Goal: Obtain resource: Download file/media

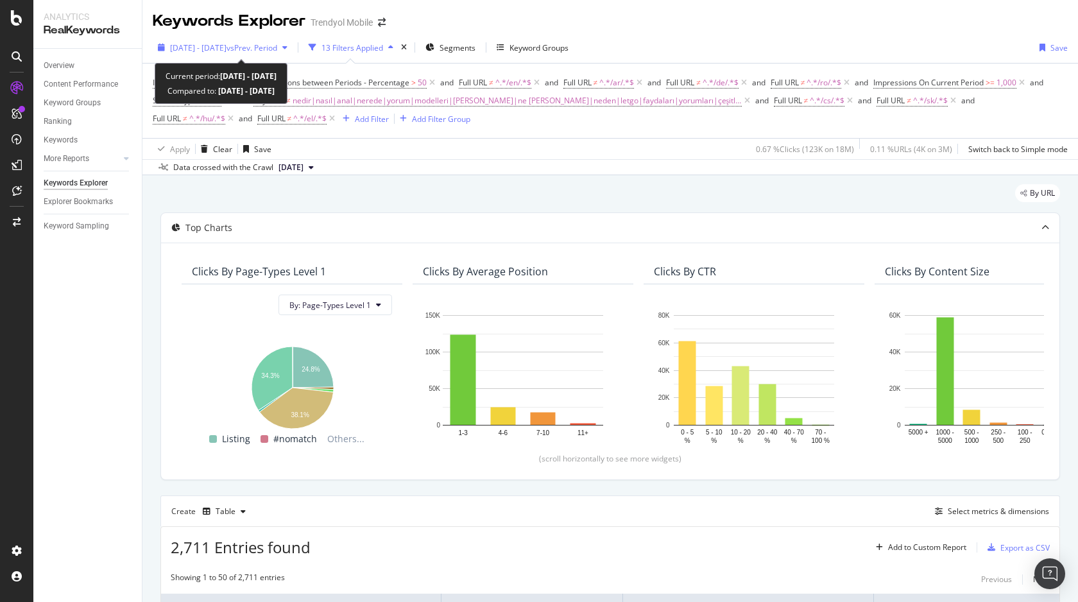
click at [228, 41] on div "[DATE] - [DATE] vs Prev. Period" at bounding box center [223, 47] width 140 height 19
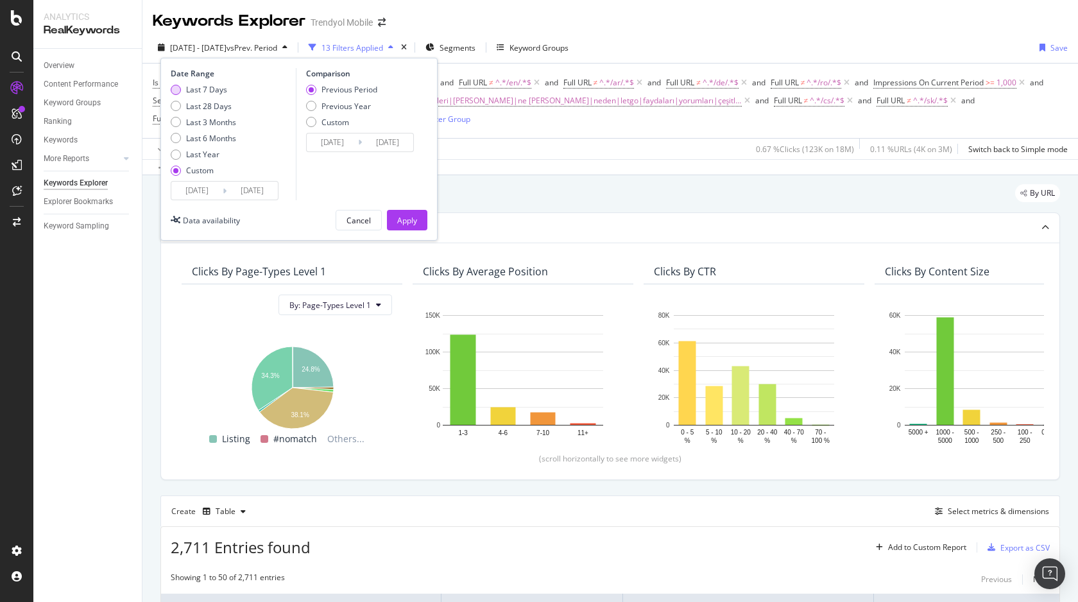
click at [215, 90] on div "Last 7 Days" at bounding box center [206, 89] width 41 height 11
type input "[DATE]"
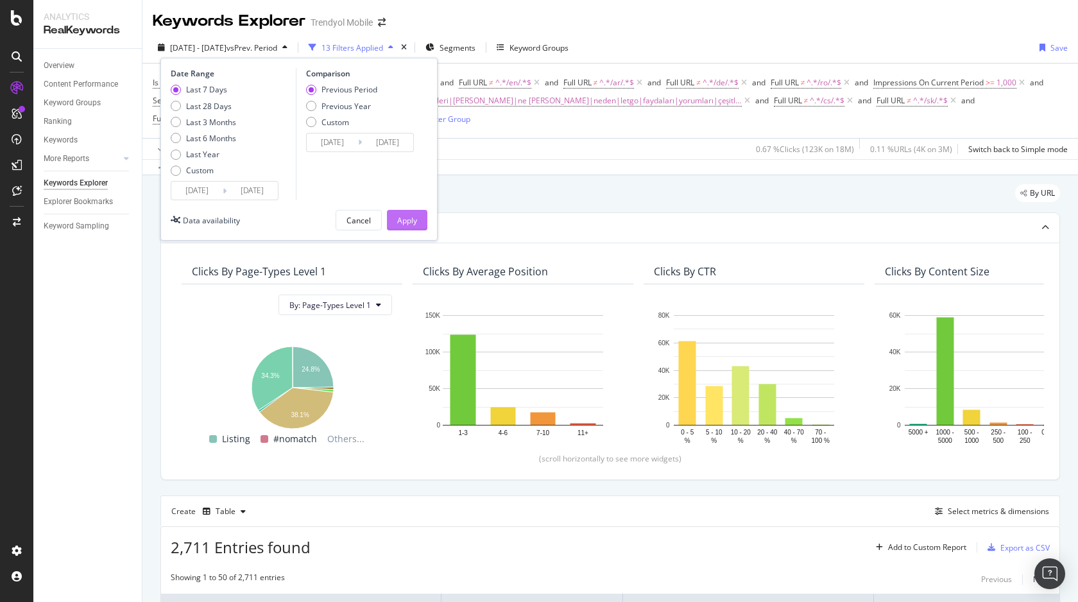
click at [409, 217] on div "Apply" at bounding box center [407, 220] width 20 height 11
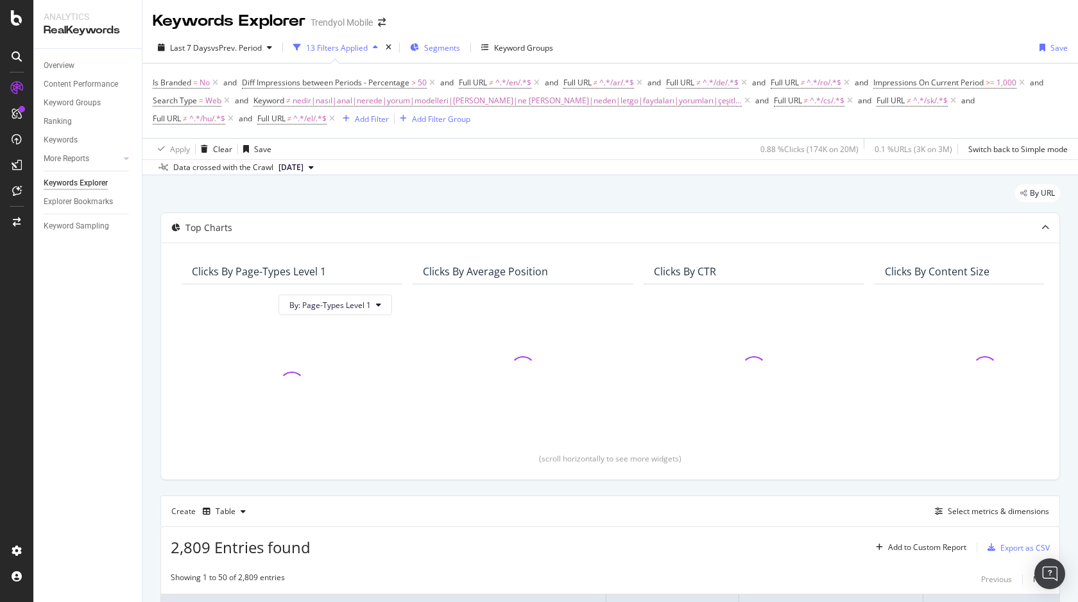
click at [446, 55] on div "Segments" at bounding box center [435, 47] width 50 height 19
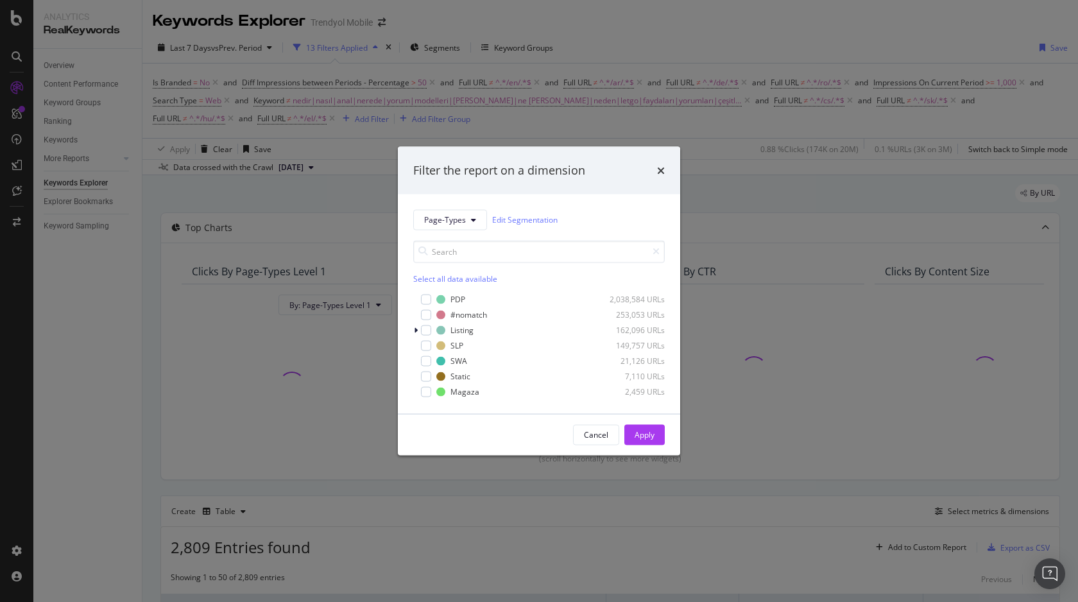
click at [582, 14] on div "Filter the report on a dimension Page-Types Edit Segmentation Select all data a…" at bounding box center [539, 301] width 1078 height 602
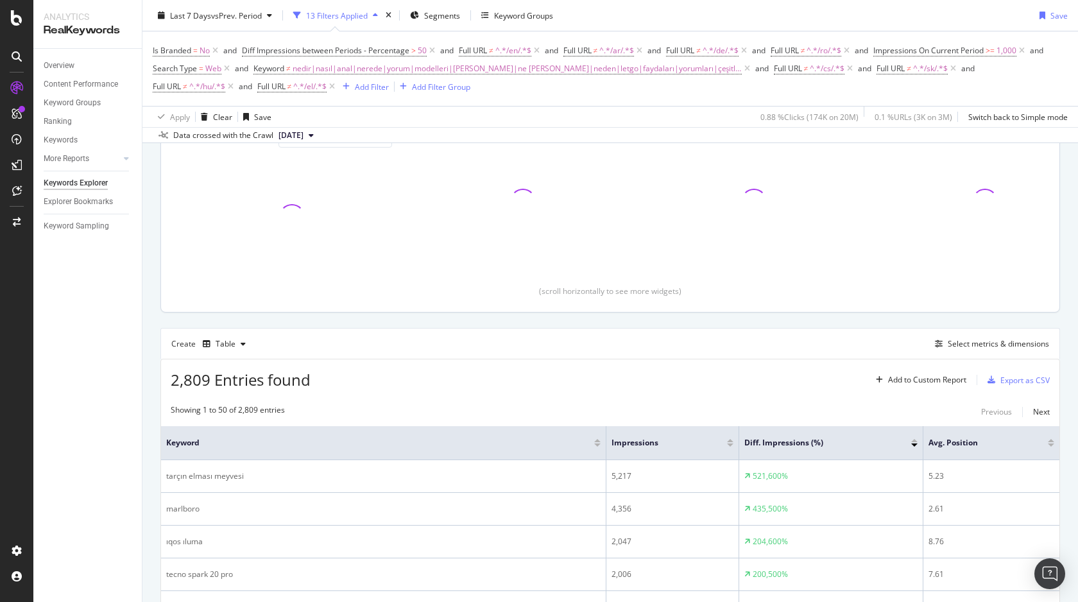
scroll to position [197, 0]
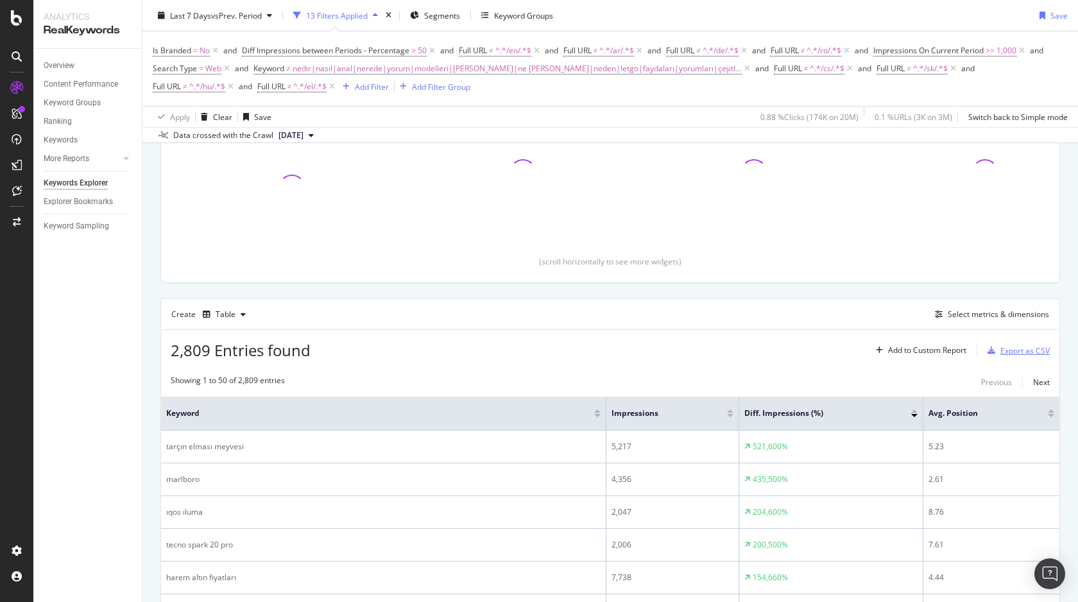
click at [1010, 346] on div "Export as CSV" at bounding box center [1024, 350] width 49 height 11
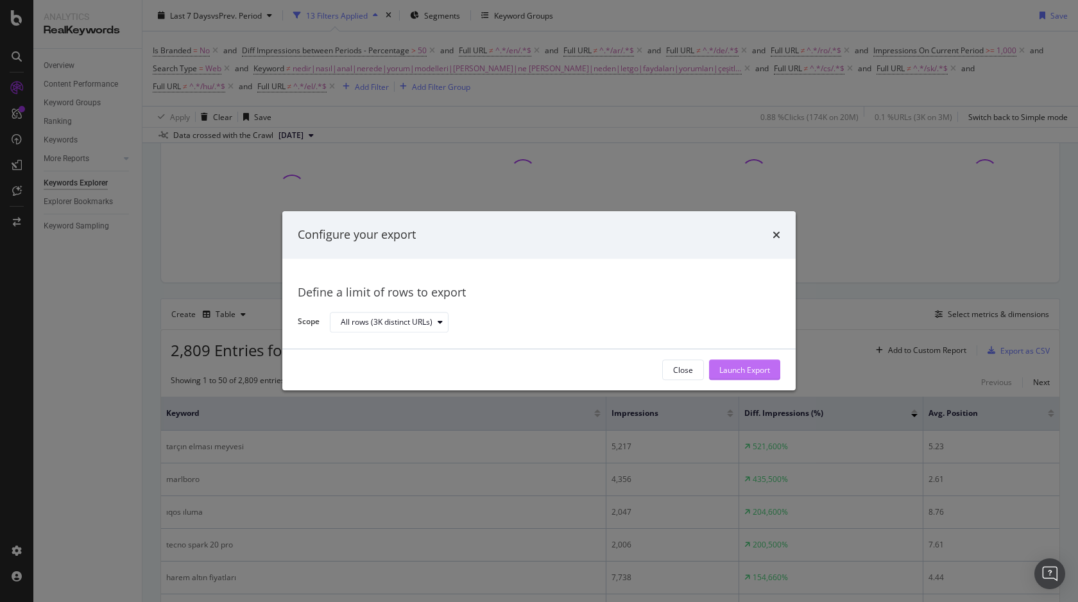
click at [743, 368] on div "Launch Export" at bounding box center [744, 369] width 51 height 11
